Goal: Transaction & Acquisition: Purchase product/service

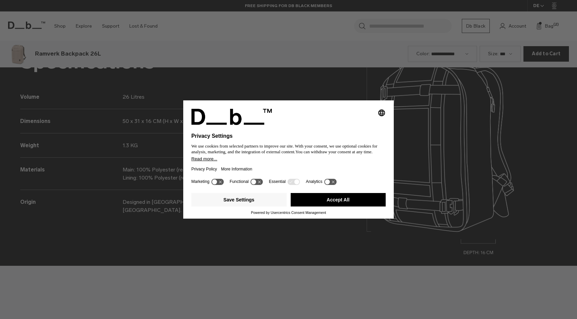
scroll to position [957, 0]
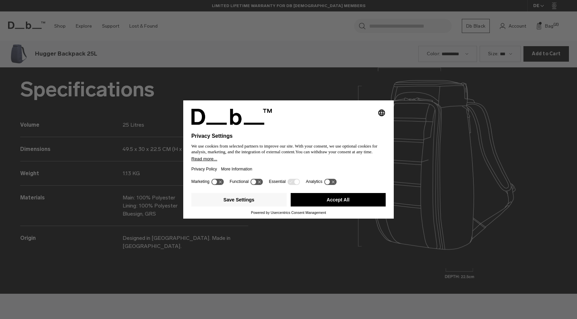
scroll to position [957, 0]
